Goal: Task Accomplishment & Management: Use online tool/utility

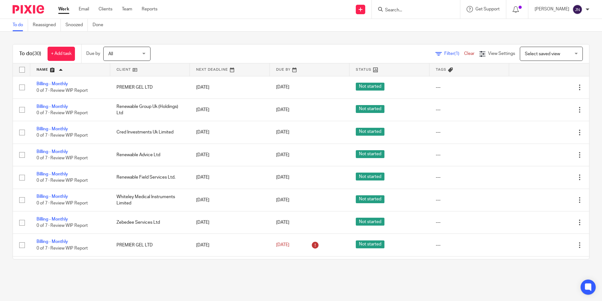
scroll to position [189, 0]
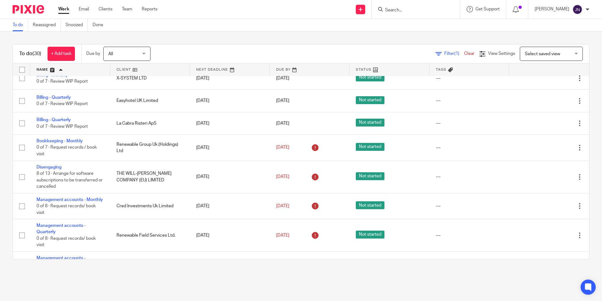
click at [414, 10] on input "Search" at bounding box center [413, 11] width 57 height 6
type input "f"
type input "tft"
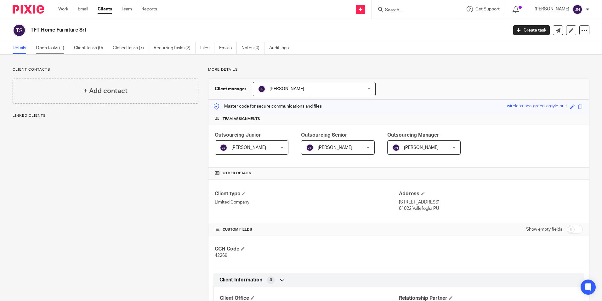
click at [46, 44] on link "Open tasks (1)" at bounding box center [52, 48] width 33 height 12
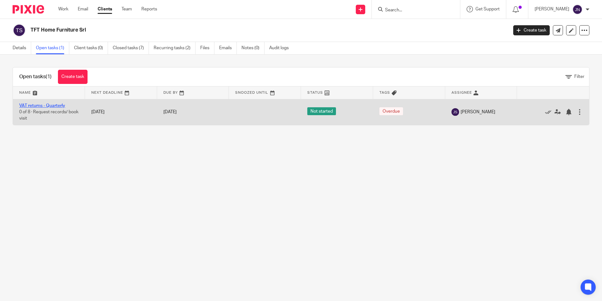
click at [52, 104] on link "VAT returns - Quarterly" at bounding box center [42, 105] width 46 height 4
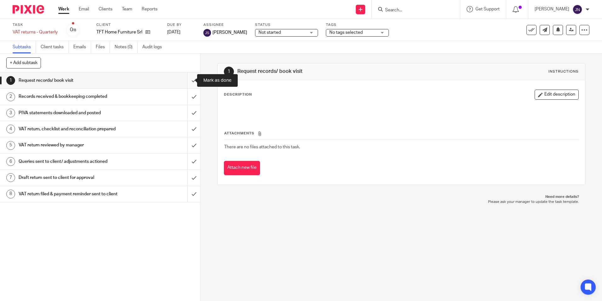
click at [185, 81] on input "submit" at bounding box center [100, 80] width 200 height 16
